Goal: Information Seeking & Learning: Check status

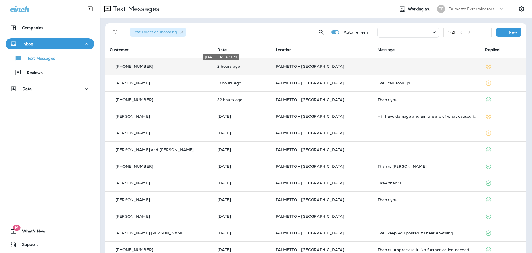
click at [224, 65] on p "2 hours ago" at bounding box center [241, 66] width 49 height 4
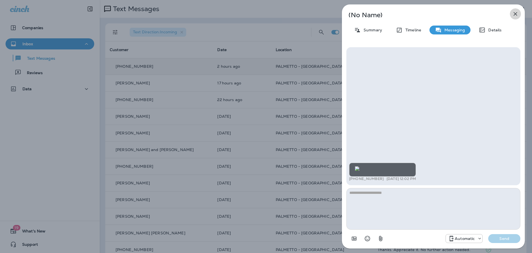
click at [517, 15] on icon "button" at bounding box center [516, 14] width 4 height 4
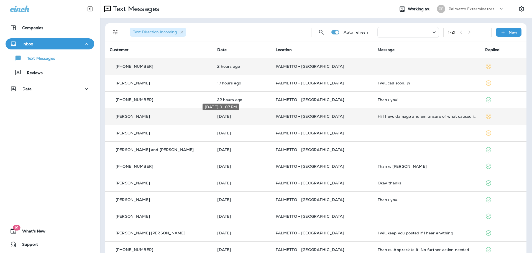
click at [234, 115] on p "[DATE]" at bounding box center [241, 116] width 49 height 4
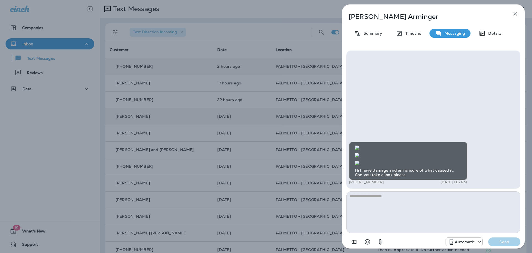
scroll to position [-222, 0]
click at [360, 153] on img at bounding box center [357, 155] width 4 height 4
click at [513, 13] on icon "button" at bounding box center [515, 14] width 7 height 7
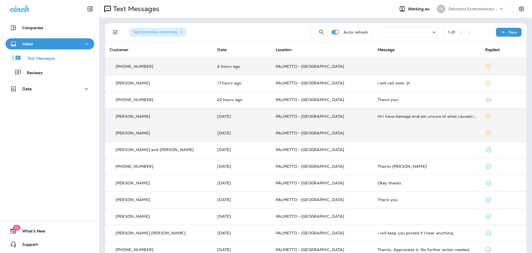
click at [383, 137] on td at bounding box center [427, 132] width 108 height 17
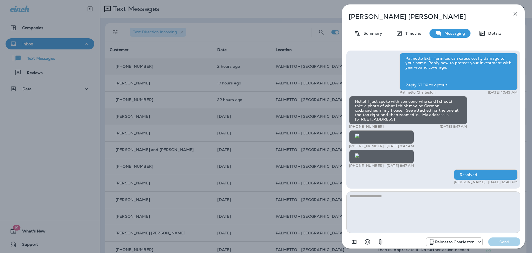
click at [515, 12] on icon "button" at bounding box center [515, 14] width 7 height 7
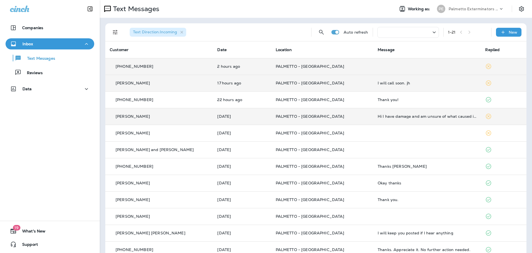
click at [383, 85] on div "I will call soon. jh" at bounding box center [427, 83] width 99 height 4
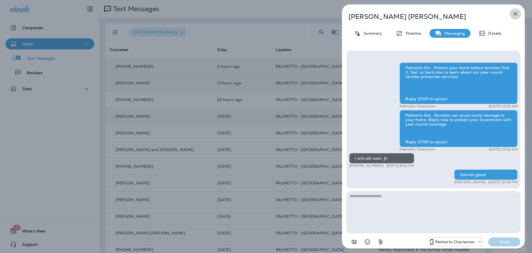
click at [512, 16] on button "button" at bounding box center [515, 13] width 11 height 11
